Goal: Check status: Check status

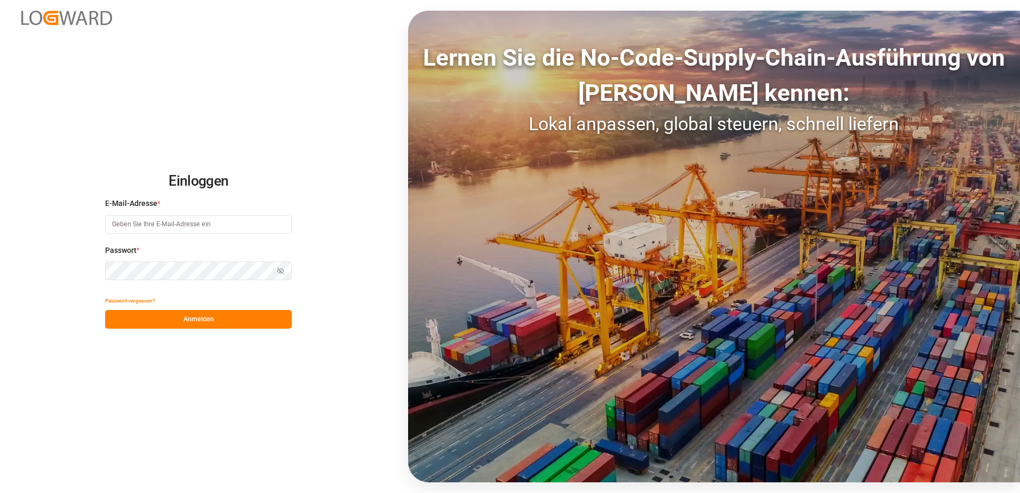
click at [173, 223] on input at bounding box center [198, 224] width 187 height 19
type input "[PERSON_NAME][EMAIL_ADDRESS][PERSON_NAME][DOMAIN_NAME]"
click at [161, 311] on button "Anmelden" at bounding box center [198, 319] width 187 height 19
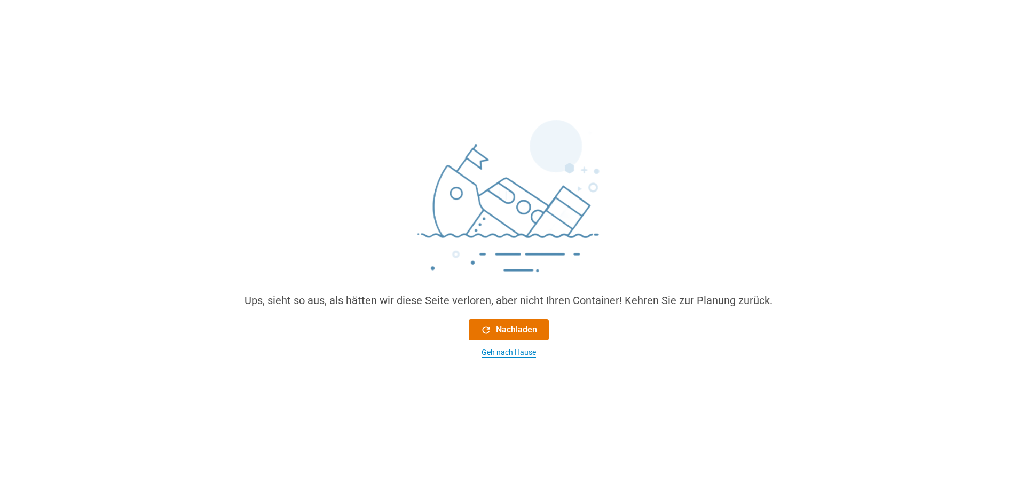
click at [524, 350] on div "Geh nach Hause" at bounding box center [508, 352] width 54 height 11
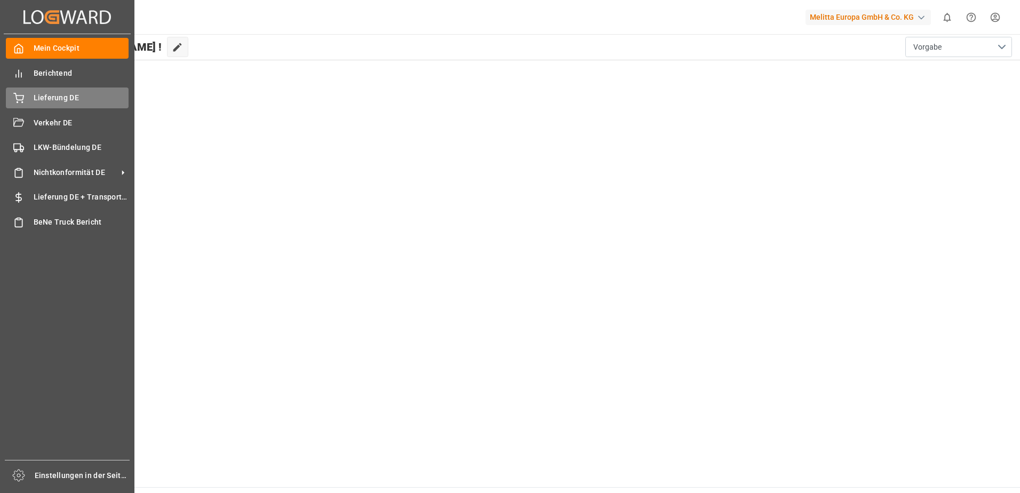
click at [17, 102] on icon at bounding box center [18, 98] width 11 height 11
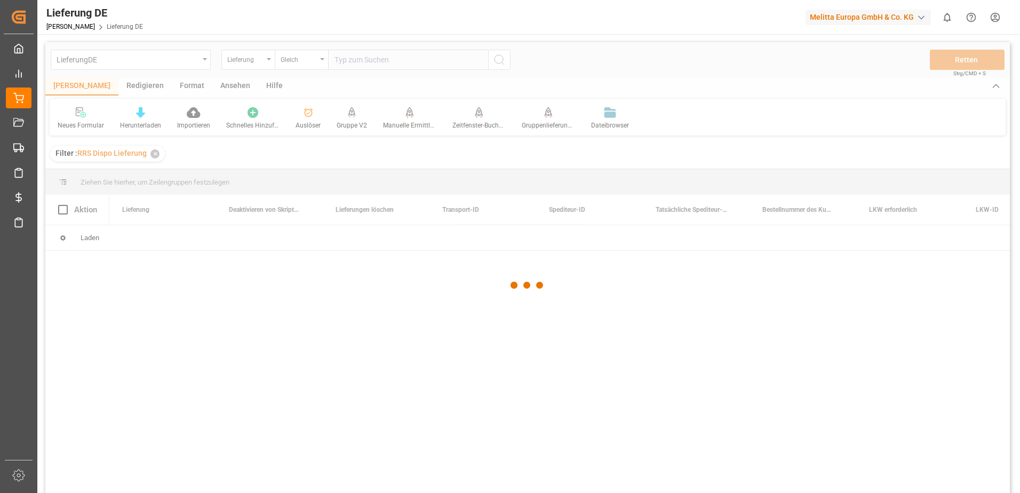
click at [410, 60] on div at bounding box center [527, 285] width 965 height 487
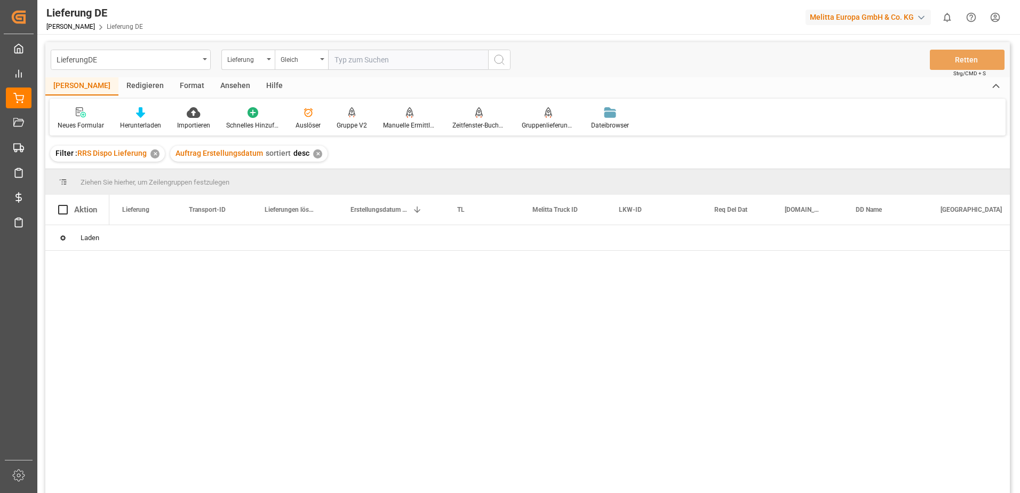
click at [410, 60] on input "text" at bounding box center [408, 60] width 160 height 20
paste input "92559826"
type input "92559826"
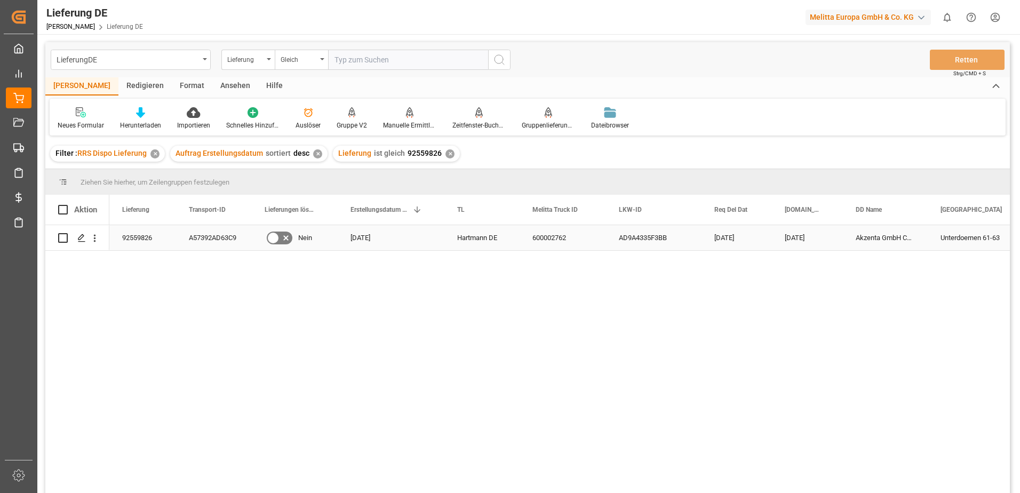
click at [223, 237] on div "A57392AD63C9" at bounding box center [214, 237] width 76 height 25
click at [280, 294] on div "92559826 A57392AD63C9 Nein [DATE] [PERSON_NAME] DE 600002762 AD9A4335F3BB [DATE…" at bounding box center [559, 362] width 901 height 275
click at [230, 233] on div "A57392AD63C9" at bounding box center [214, 237] width 76 height 25
